Goal: Task Accomplishment & Management: Manage account settings

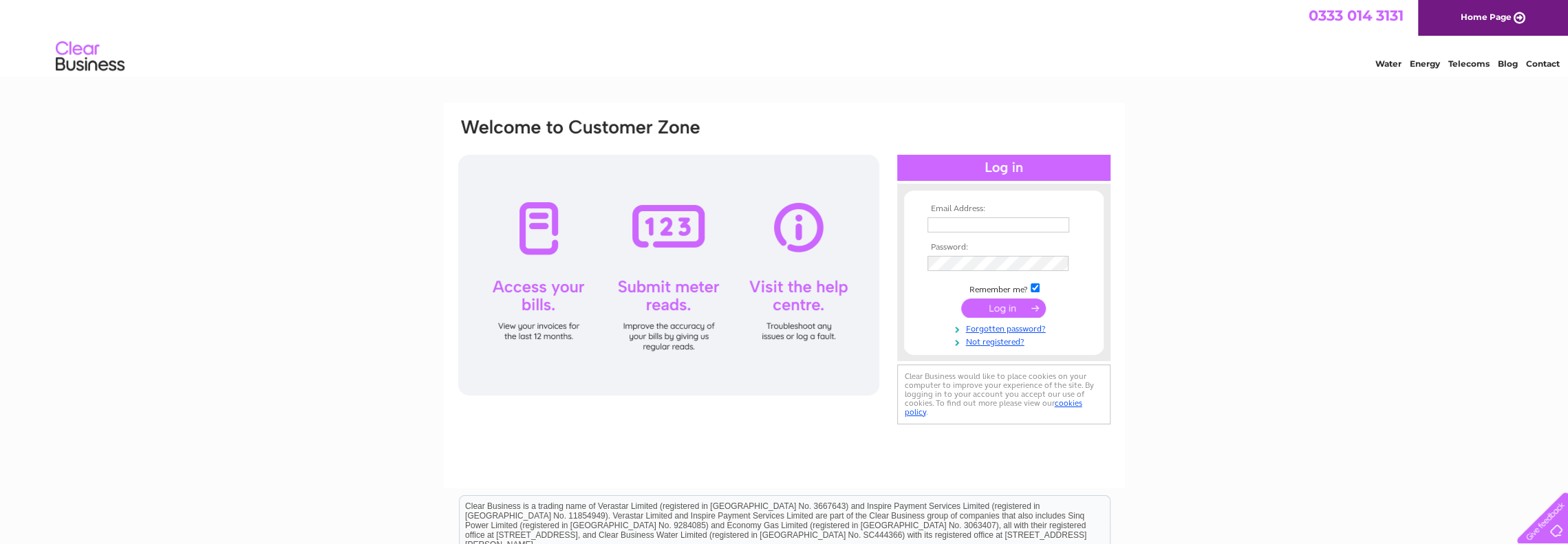
type input "[EMAIL_ADDRESS][DOMAIN_NAME]"
click at [989, 303] on input "submit" at bounding box center [1004, 308] width 85 height 19
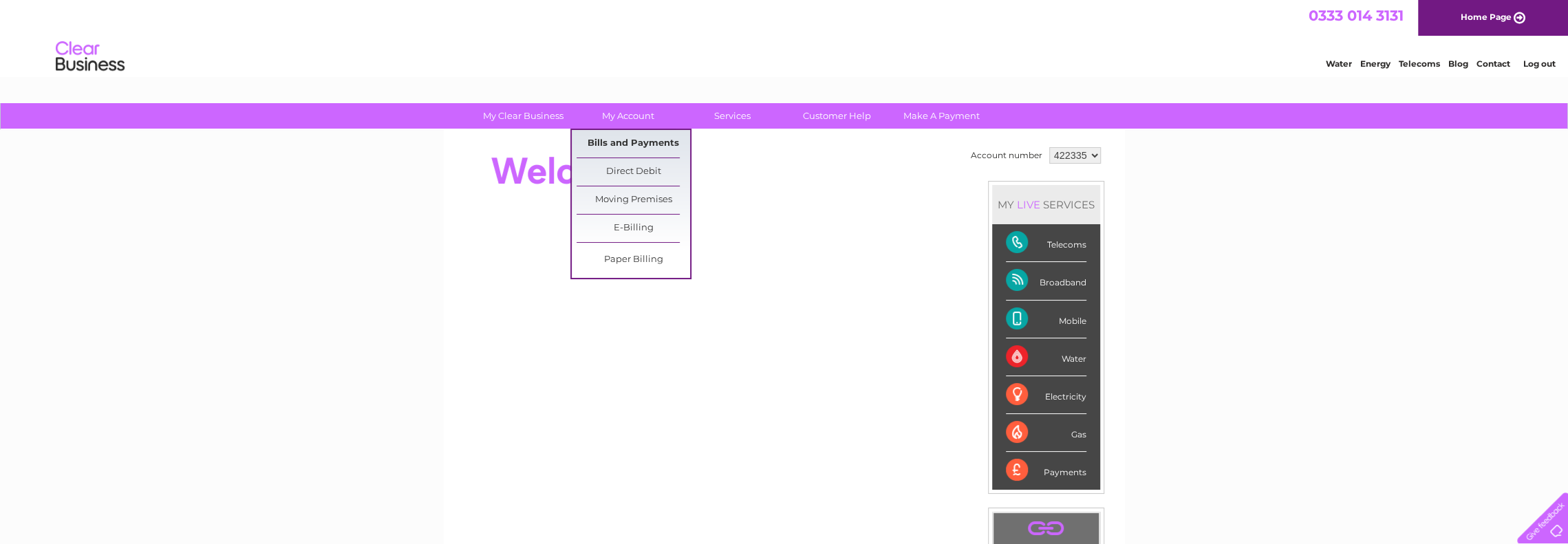
click at [640, 141] on link "Bills and Payments" at bounding box center [634, 143] width 114 height 27
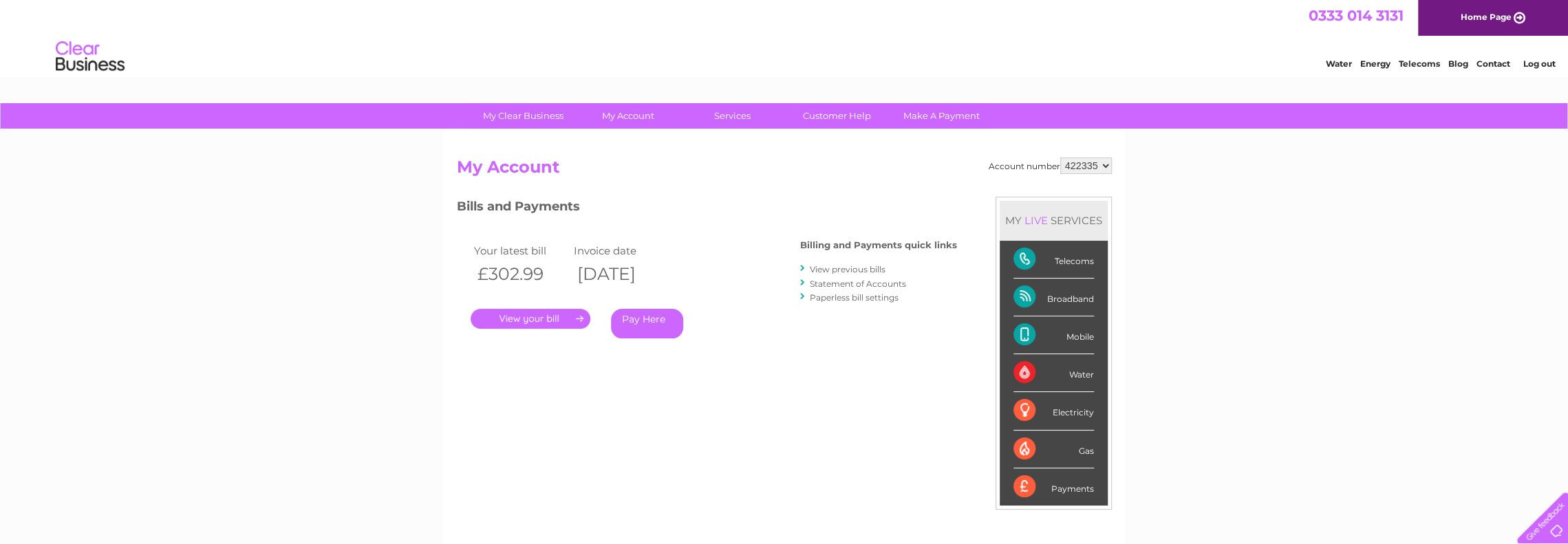
click at [538, 322] on link "." at bounding box center [530, 318] width 120 height 20
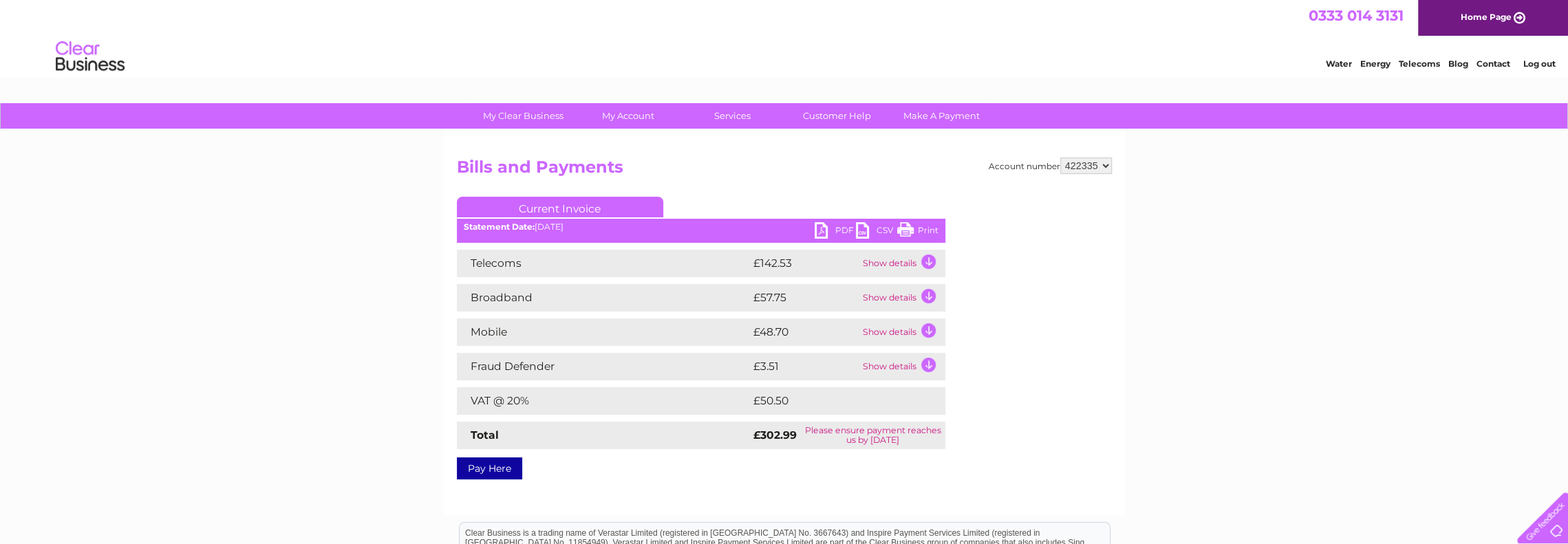
click at [818, 230] on link "PDF" at bounding box center [835, 232] width 41 height 20
